Goal: Complete application form

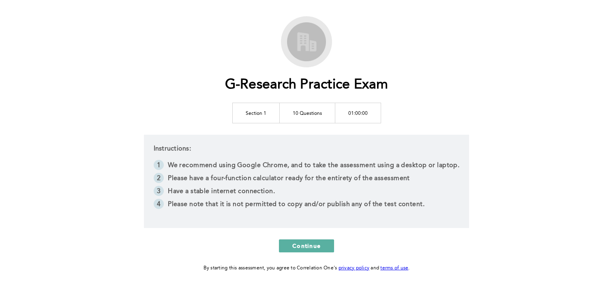
scroll to position [53, 0]
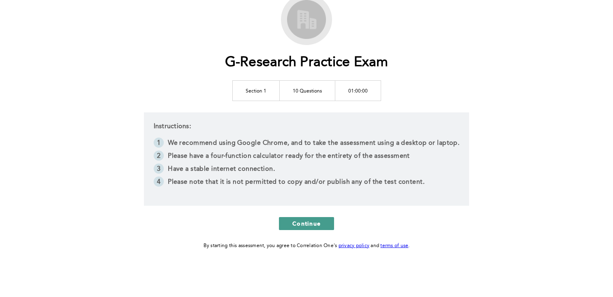
click at [307, 224] on span "Continue" at bounding box center [307, 223] width 28 height 8
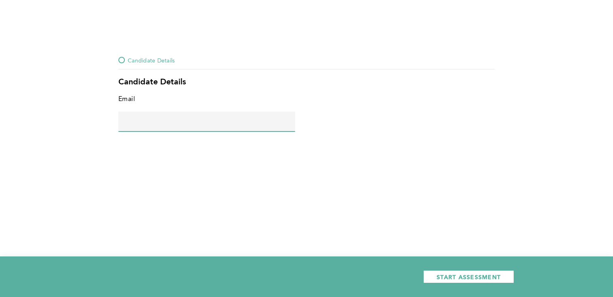
click at [227, 128] on input "text" at bounding box center [206, 121] width 177 height 19
type input "[PERSON_NAME][EMAIL_ADDRESS][PERSON_NAME][DOMAIN_NAME]"
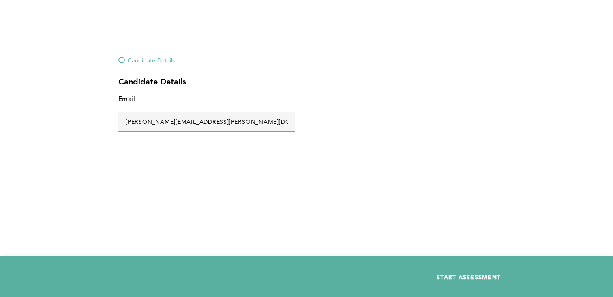
click at [473, 280] on span "START ASSESSMENT" at bounding box center [469, 277] width 64 height 8
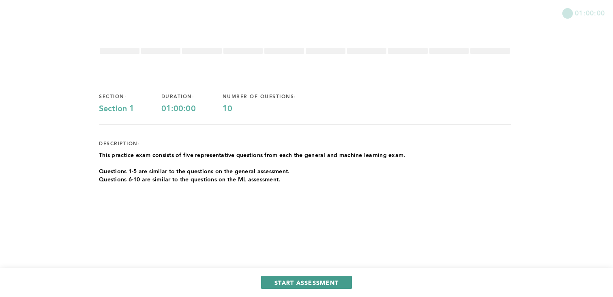
click at [318, 280] on span "START ASSESSMENT" at bounding box center [307, 283] width 64 height 8
